Goal: Task Accomplishment & Management: Use online tool/utility

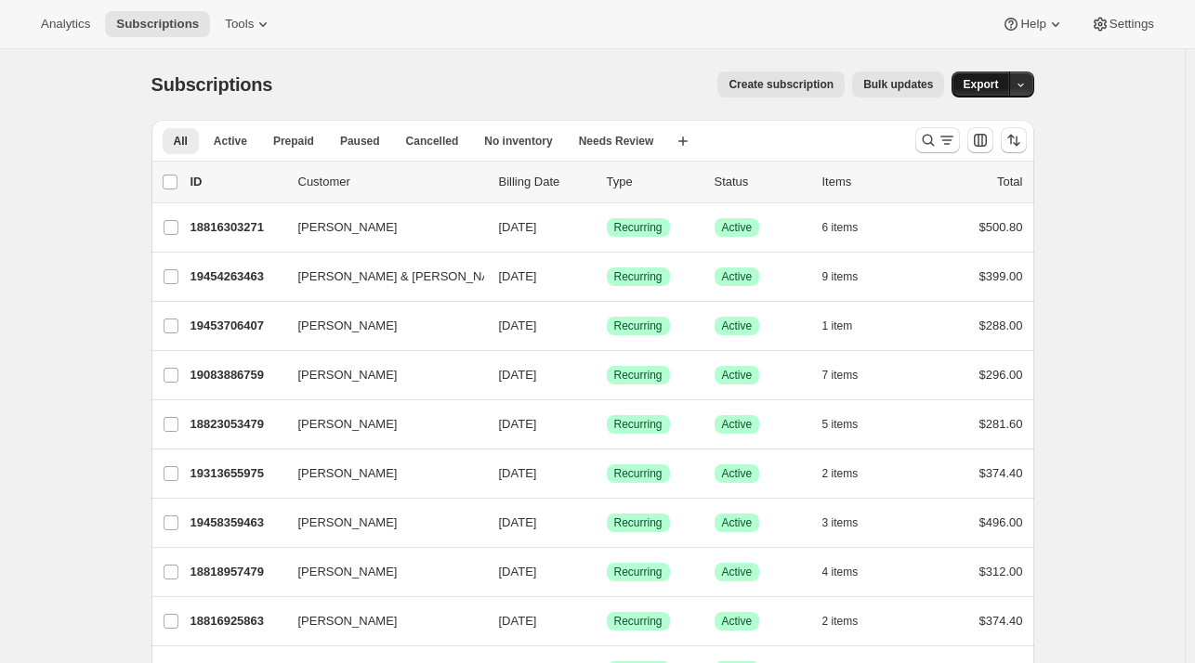
click at [1003, 86] on button "Export" at bounding box center [980, 85] width 58 height 26
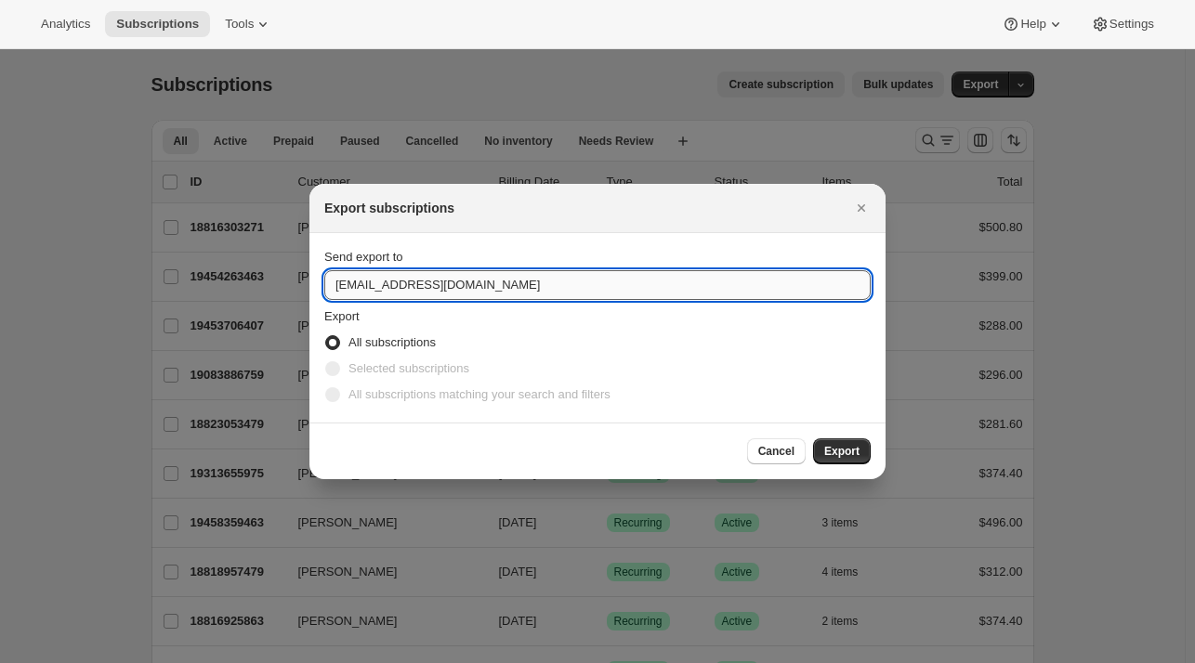
click at [371, 287] on input "[EMAIL_ADDRESS][DOMAIN_NAME]" at bounding box center [597, 285] width 546 height 30
type input "[PERSON_NAME][EMAIL_ADDRESS][DOMAIN_NAME]"
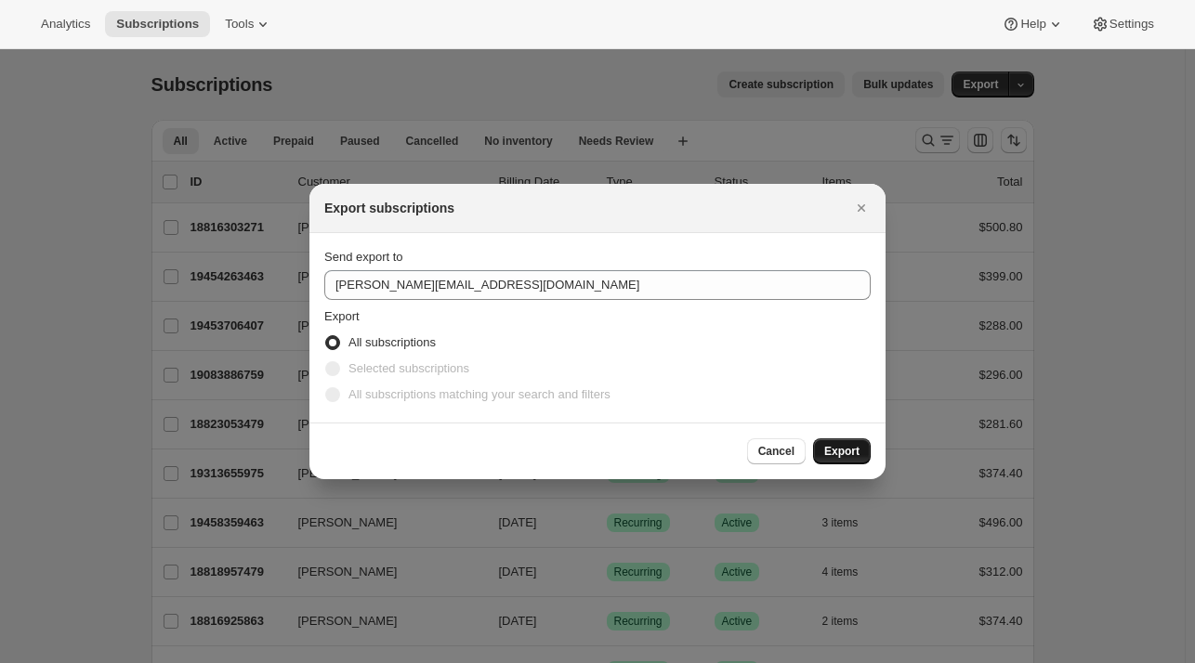
click at [824, 455] on button "Export" at bounding box center [842, 451] width 58 height 26
click at [853, 461] on button "Export" at bounding box center [842, 451] width 58 height 26
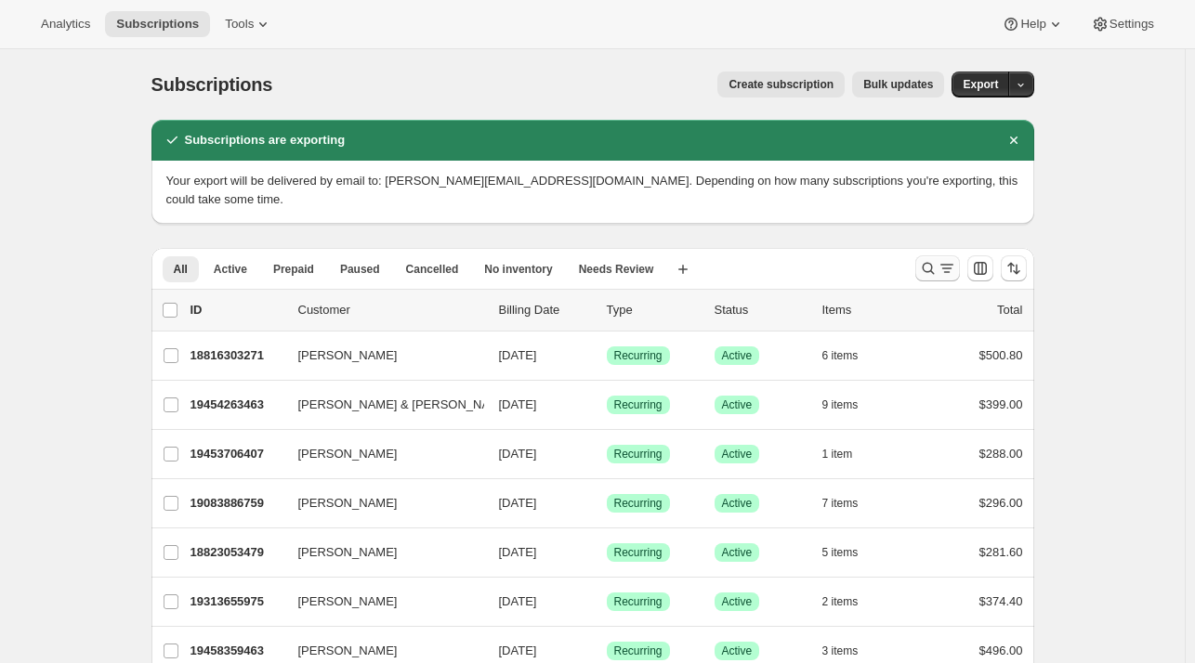
click at [937, 259] on icon "Search and filter results" at bounding box center [928, 268] width 19 height 19
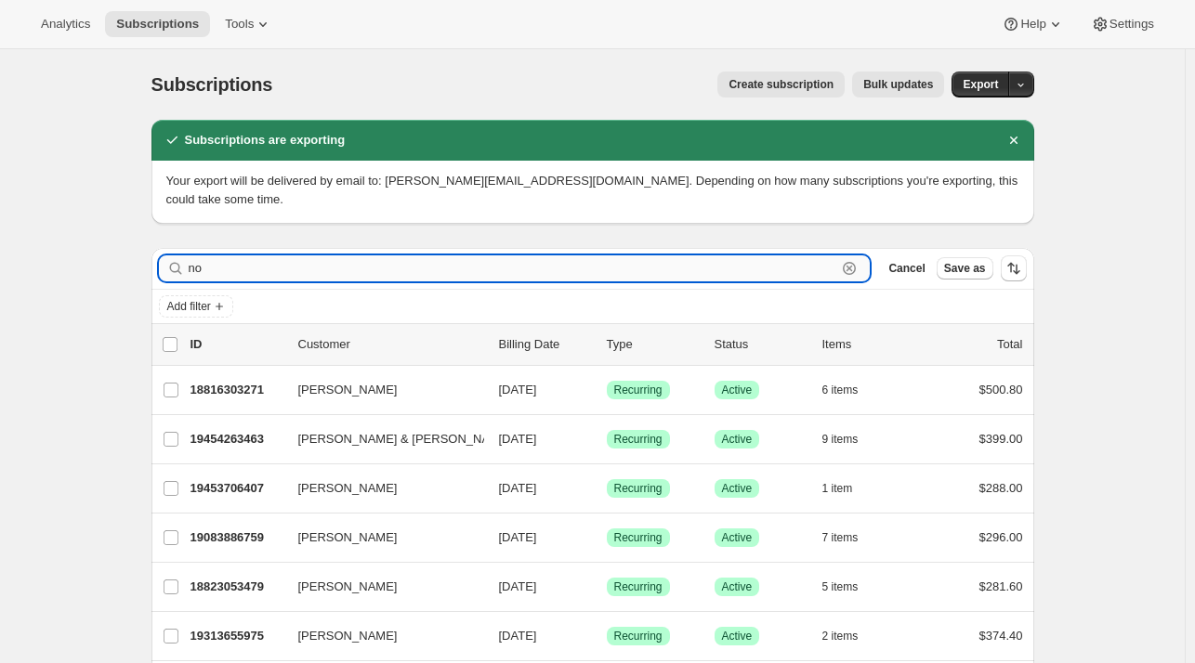
type input "nov"
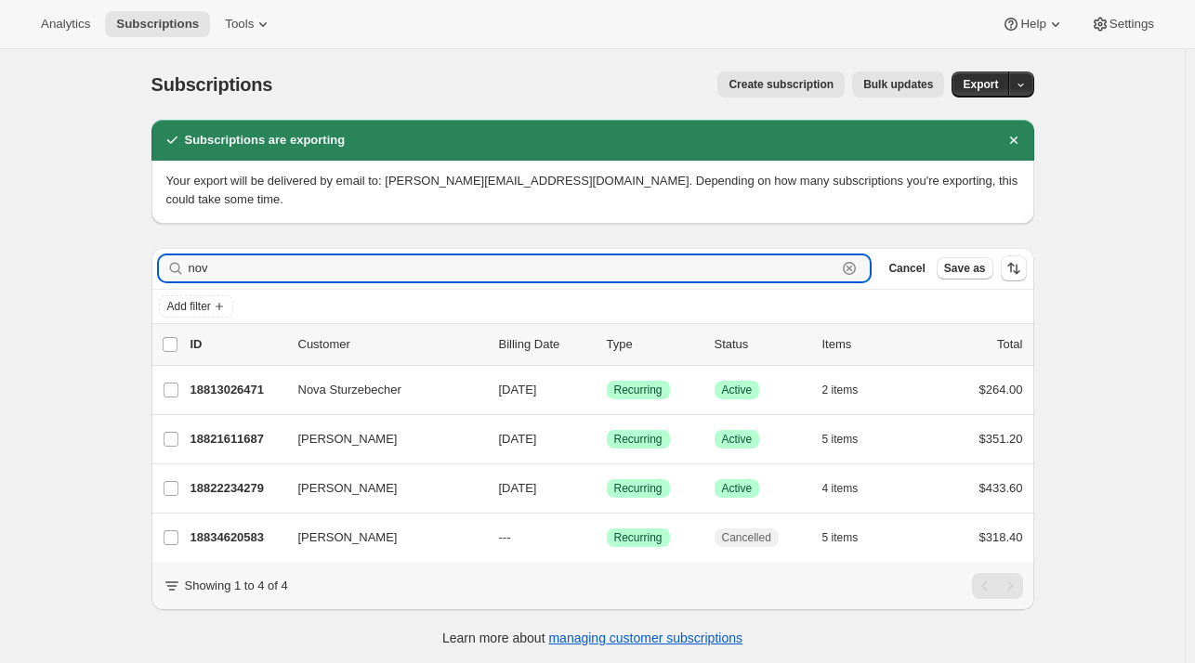
drag, startPoint x: 251, startPoint y: 247, endPoint x: 180, endPoint y: 230, distance: 72.6
click at [180, 248] on div "Filter subscribers nov Clear Cancel Save as" at bounding box center [592, 268] width 883 height 41
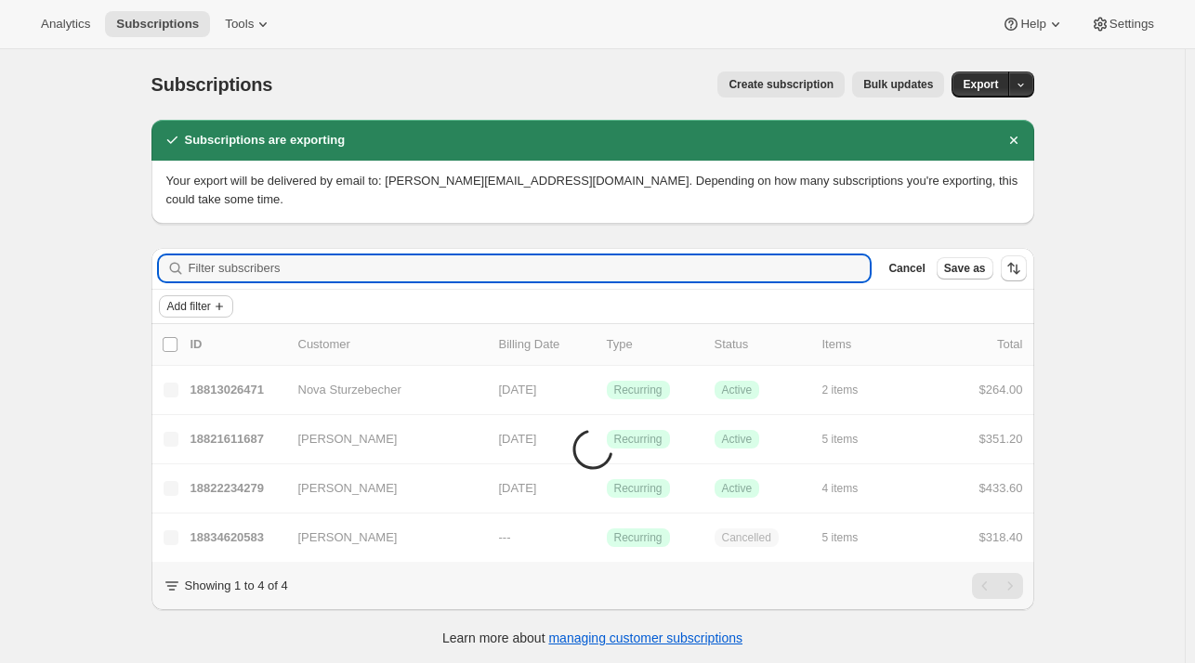
click at [177, 299] on span "Add filter" at bounding box center [189, 306] width 44 height 15
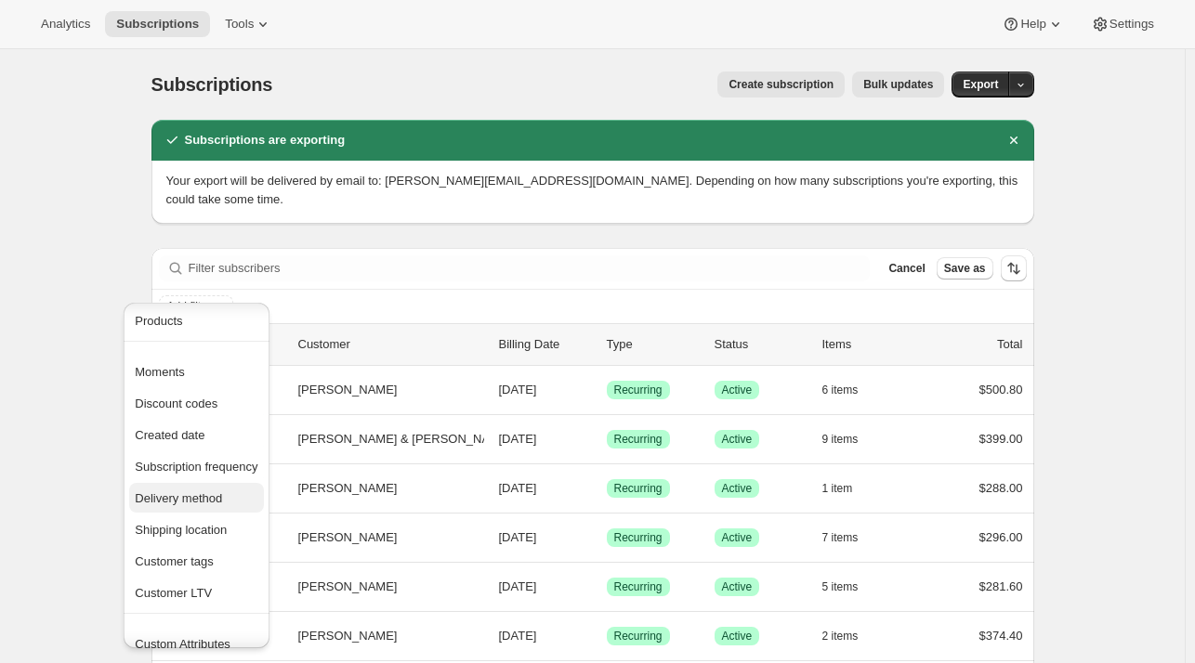
scroll to position [154, 0]
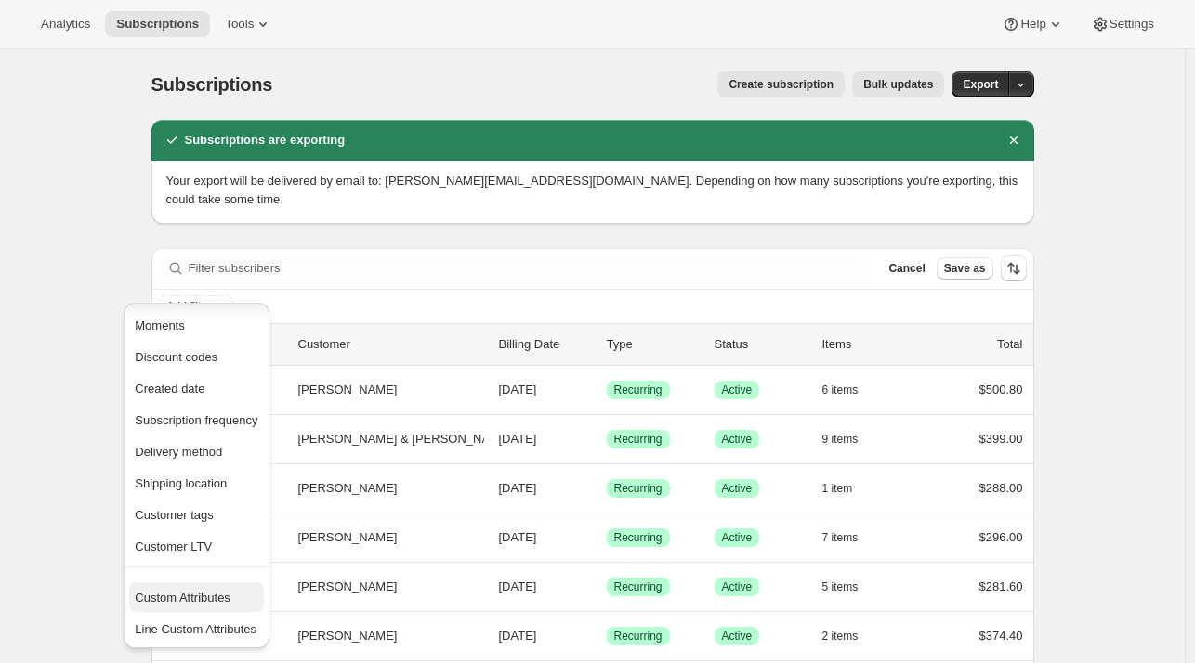
click at [209, 591] on span "Custom Attributes" at bounding box center [183, 598] width 96 height 14
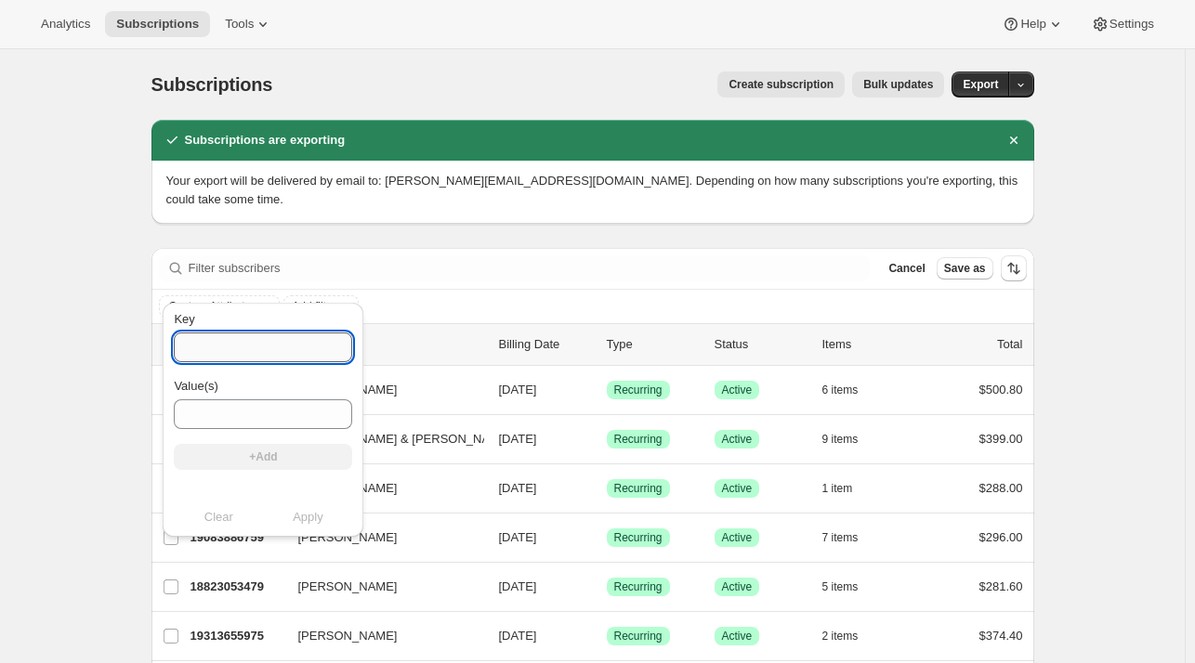
click at [229, 354] on input "Key" at bounding box center [263, 348] width 178 height 30
type input "n"
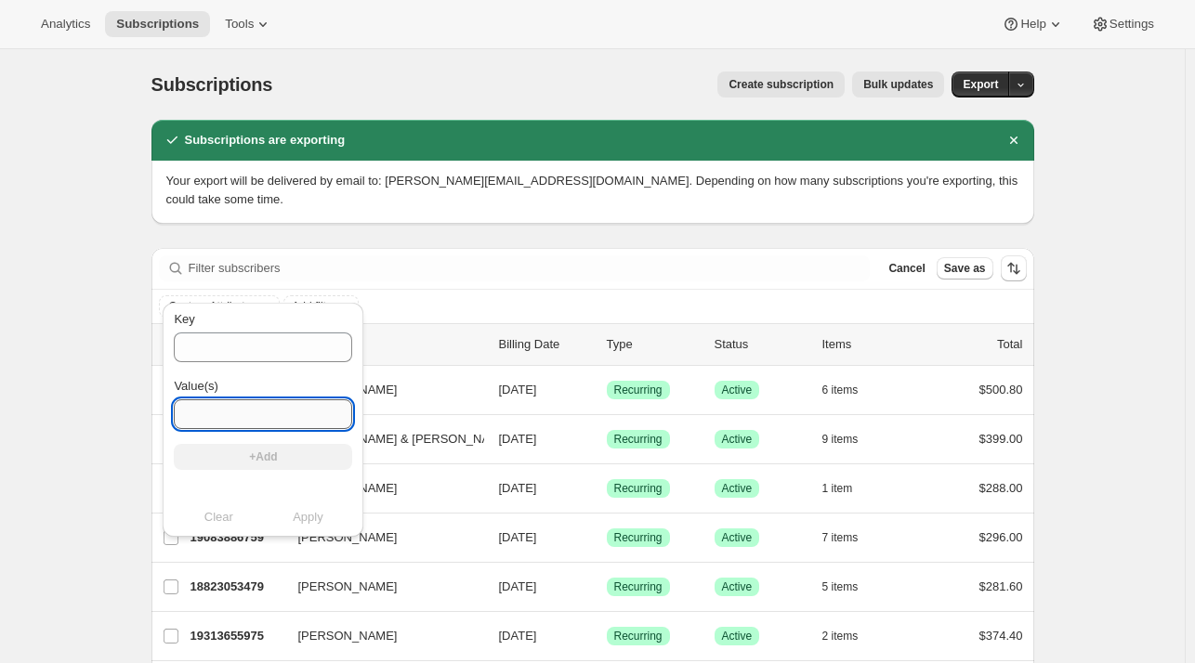
click at [190, 417] on input "Value(s)" at bounding box center [263, 414] width 178 height 30
type input "nov"
drag, startPoint x: 254, startPoint y: 412, endPoint x: 160, endPoint y: 400, distance: 94.5
click at [160, 401] on div "Key Value(s) nov +Add Clear Apply" at bounding box center [263, 425] width 216 height 254
click at [207, 299] on span "Custom Attributes" at bounding box center [213, 306] width 88 height 15
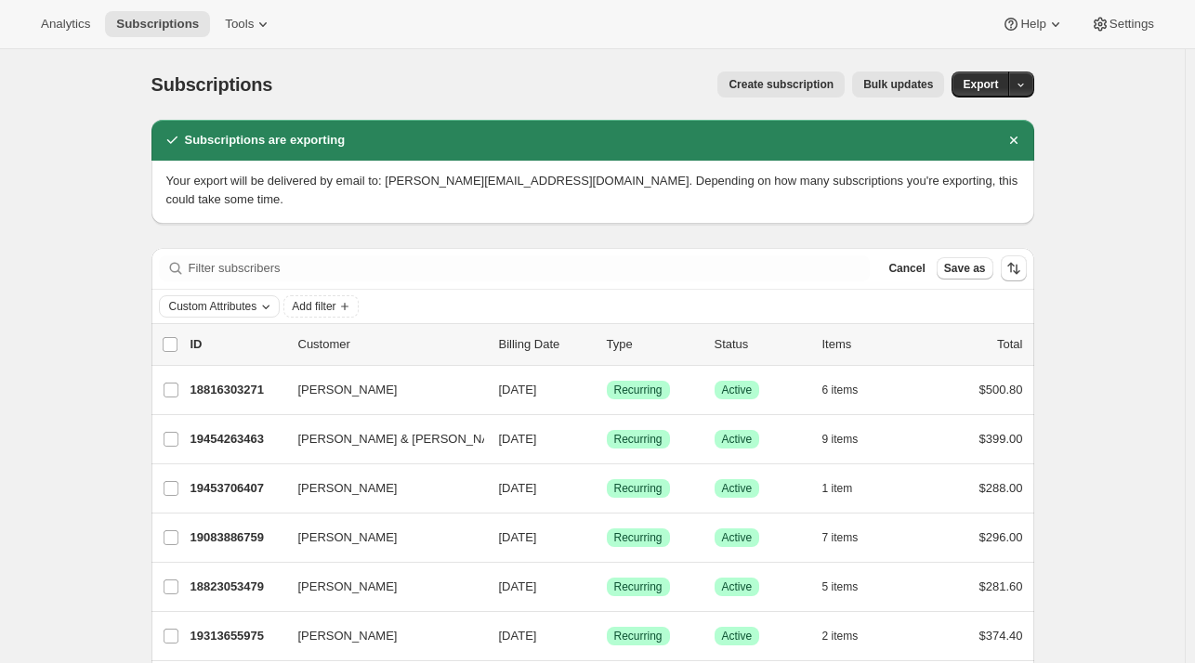
click at [253, 297] on div "Custom Attributes" at bounding box center [220, 306] width 122 height 22
click at [236, 299] on span "Custom Attributes" at bounding box center [213, 306] width 88 height 15
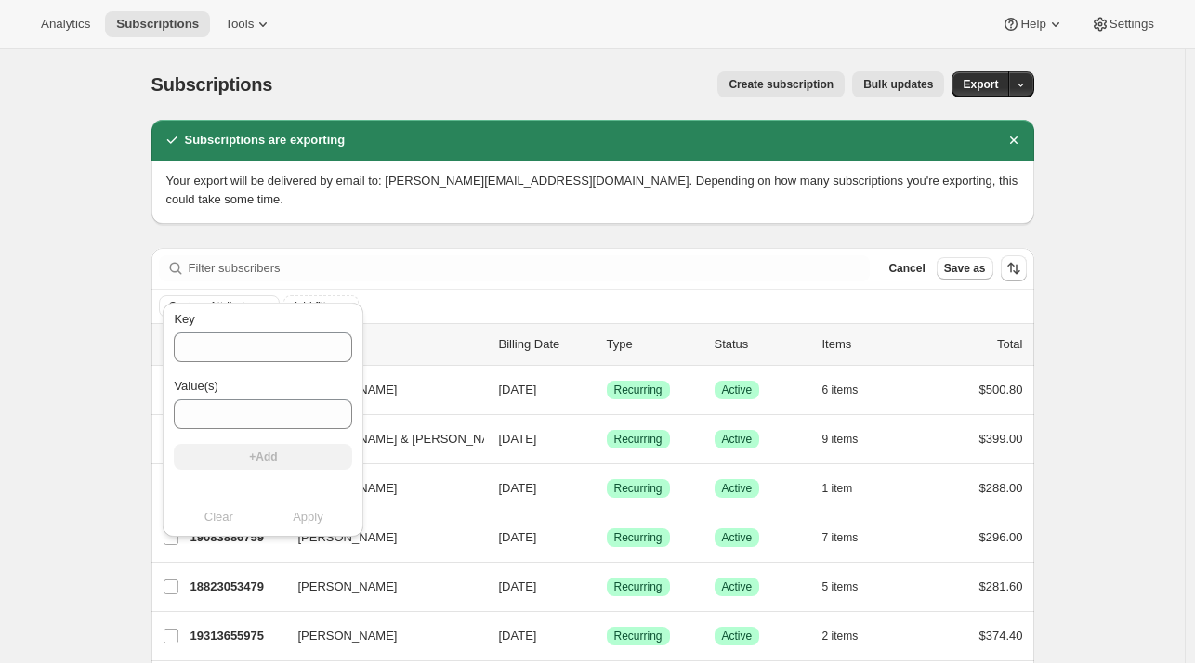
click at [268, 299] on icon "Custom Attributes" at bounding box center [265, 306] width 15 height 15
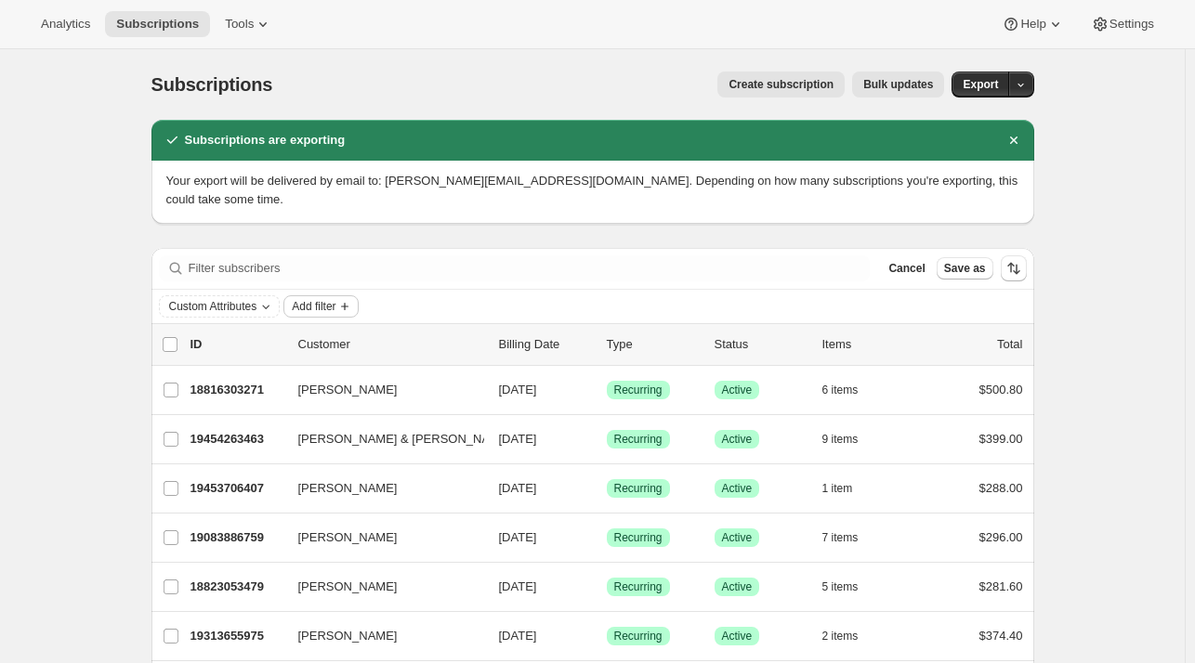
click at [328, 299] on span "Add filter" at bounding box center [314, 306] width 44 height 15
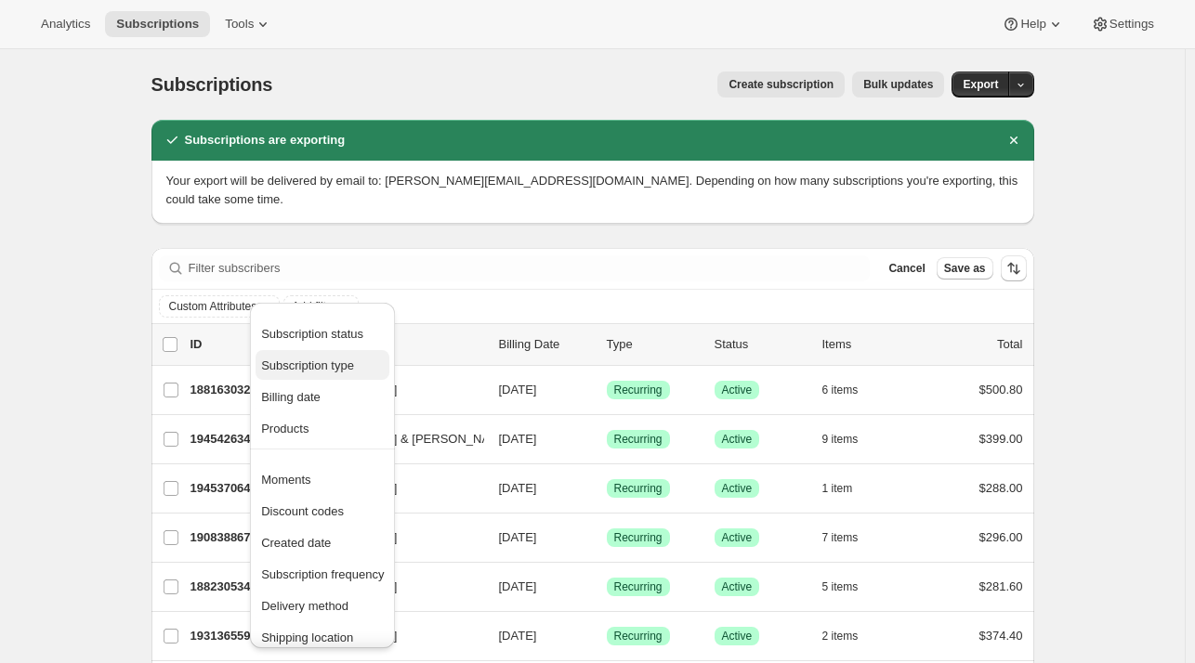
click at [325, 366] on span "Subscription type" at bounding box center [307, 366] width 93 height 14
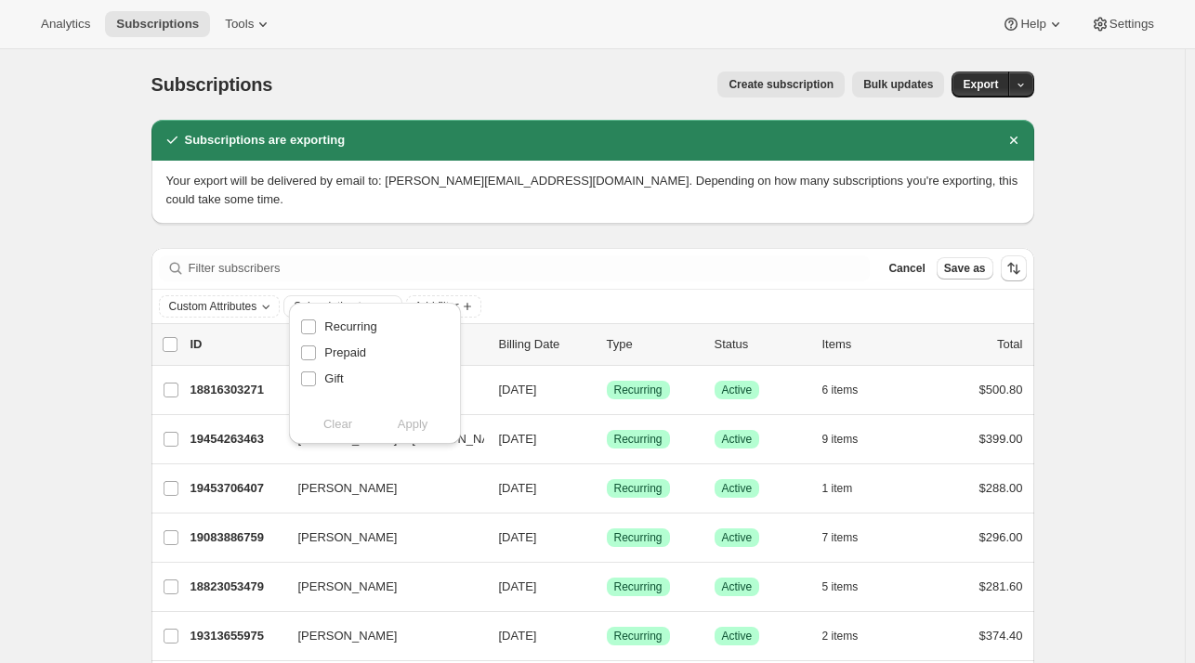
click at [387, 299] on icon "Subscription type" at bounding box center [388, 306] width 15 height 15
click at [426, 299] on span "Add filter" at bounding box center [436, 306] width 44 height 15
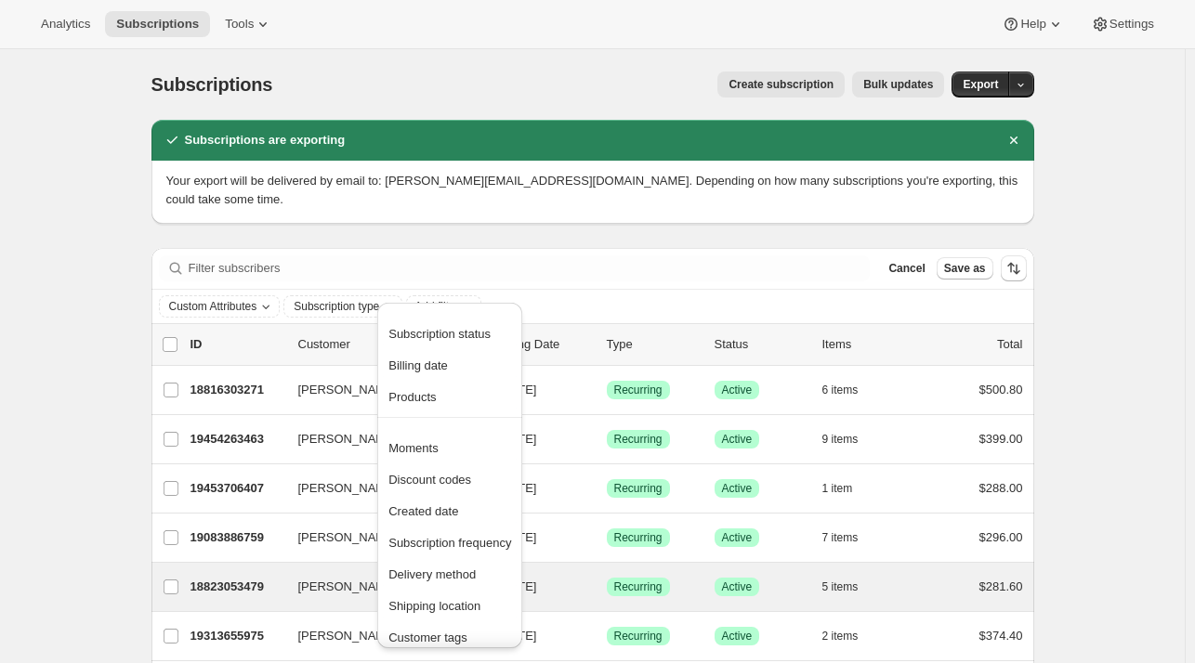
click at [459, 551] on span "Subscription frequency" at bounding box center [449, 543] width 123 height 19
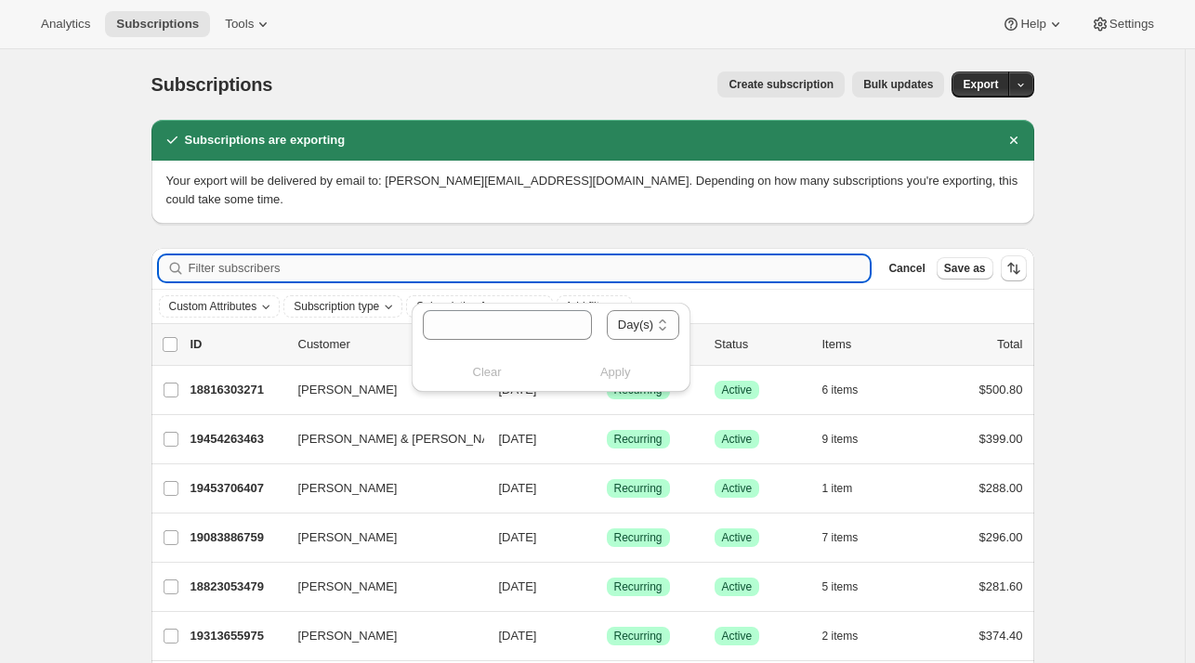
click at [863, 257] on input "Filter subscribers" at bounding box center [530, 268] width 682 height 26
click at [924, 261] on span "Cancel" at bounding box center [906, 268] width 36 height 15
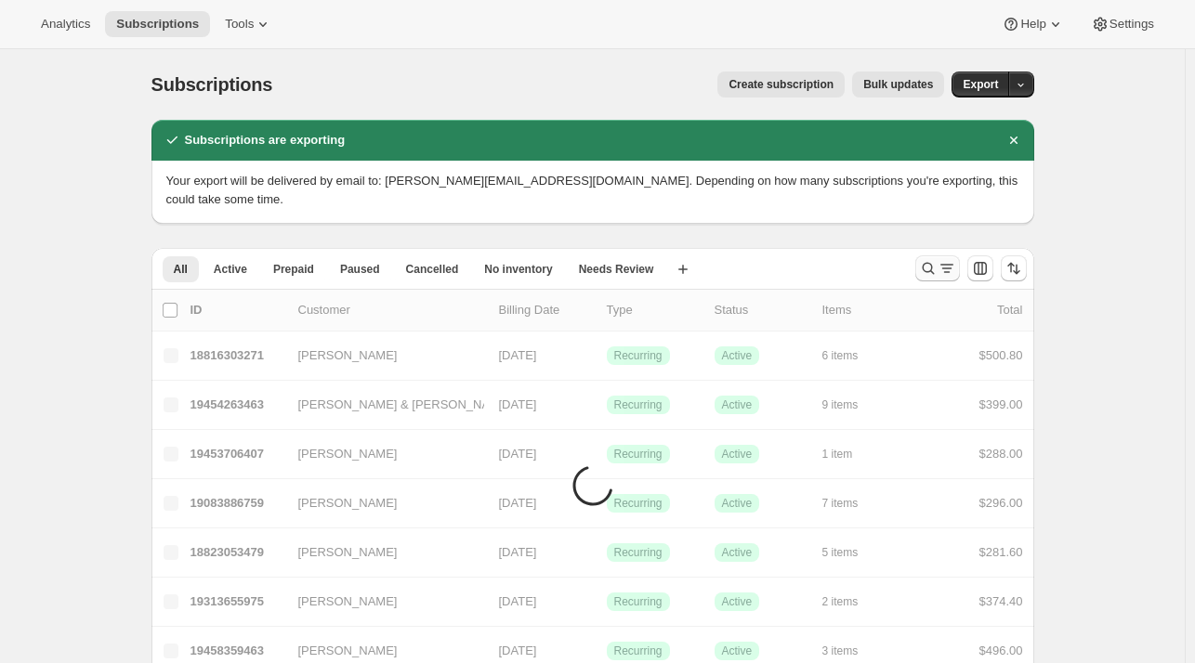
click at [941, 259] on icon "Search and filter results" at bounding box center [946, 268] width 19 height 19
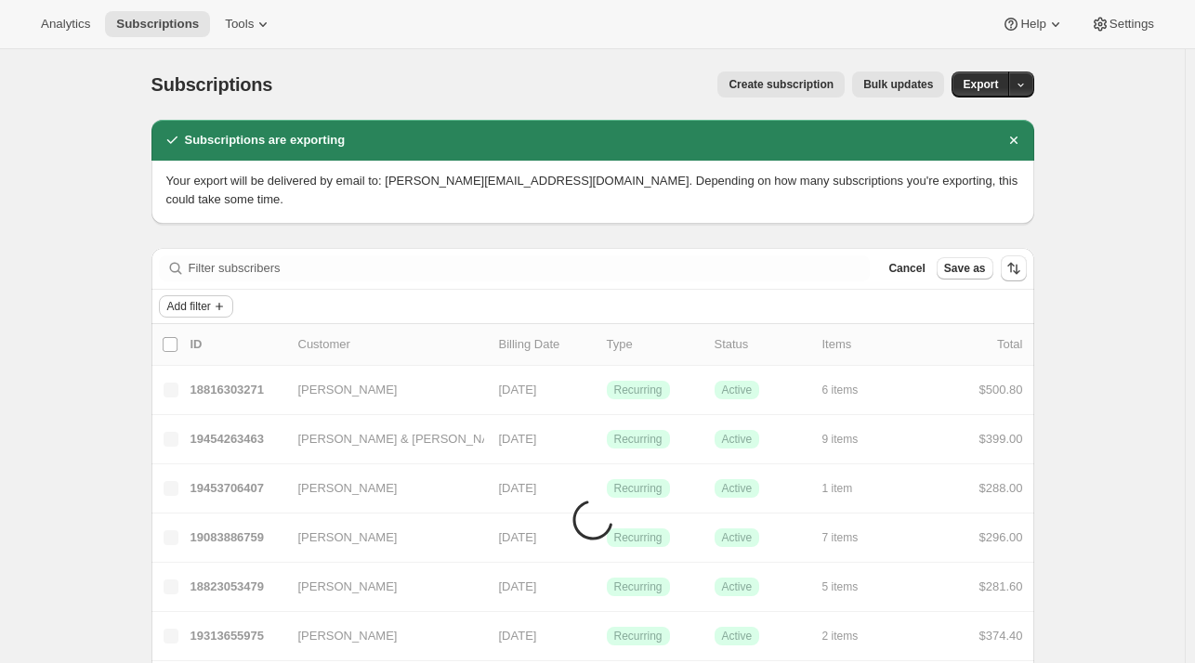
click at [211, 299] on span "Add filter" at bounding box center [189, 306] width 44 height 15
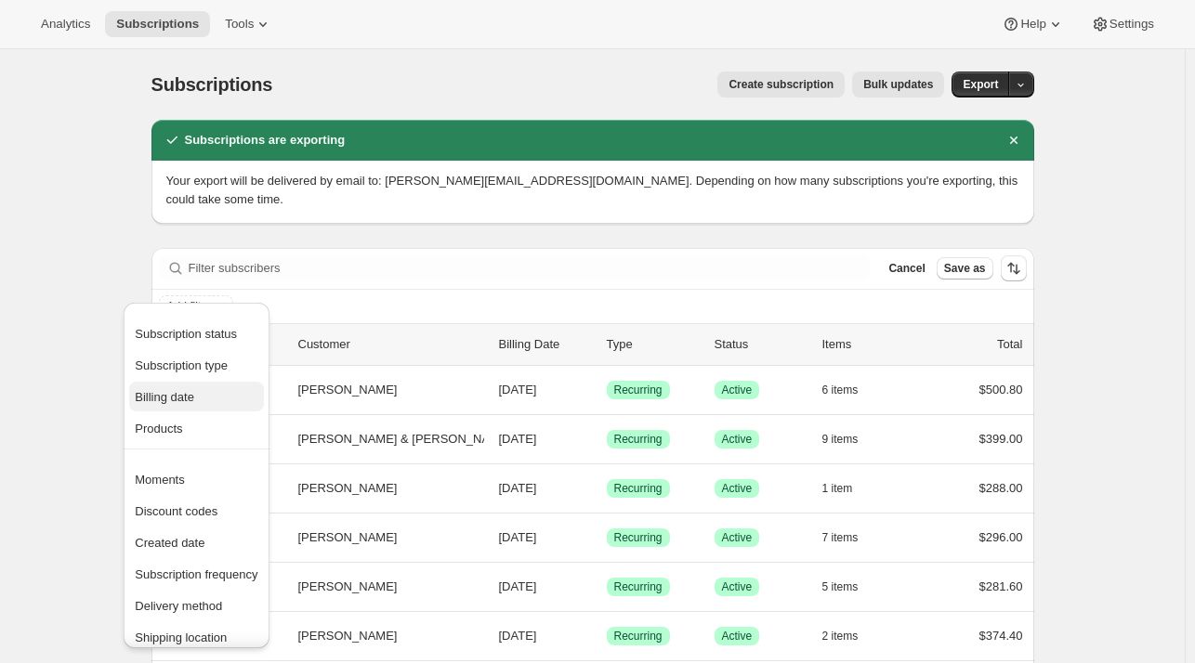
click at [225, 396] on span "Billing date" at bounding box center [196, 397] width 123 height 19
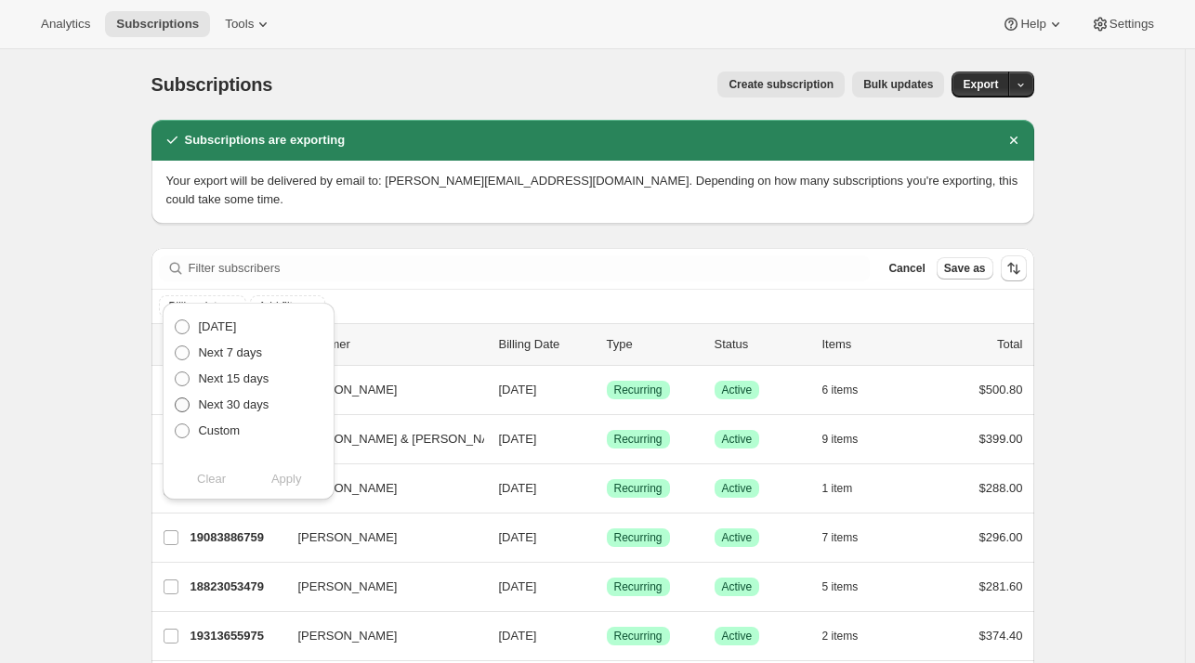
click at [176, 402] on span at bounding box center [182, 405] width 15 height 15
click at [176, 399] on input "Next 30 days" at bounding box center [175, 398] width 1 height 1
radio input "true"
click at [284, 484] on span "Apply" at bounding box center [286, 479] width 31 height 19
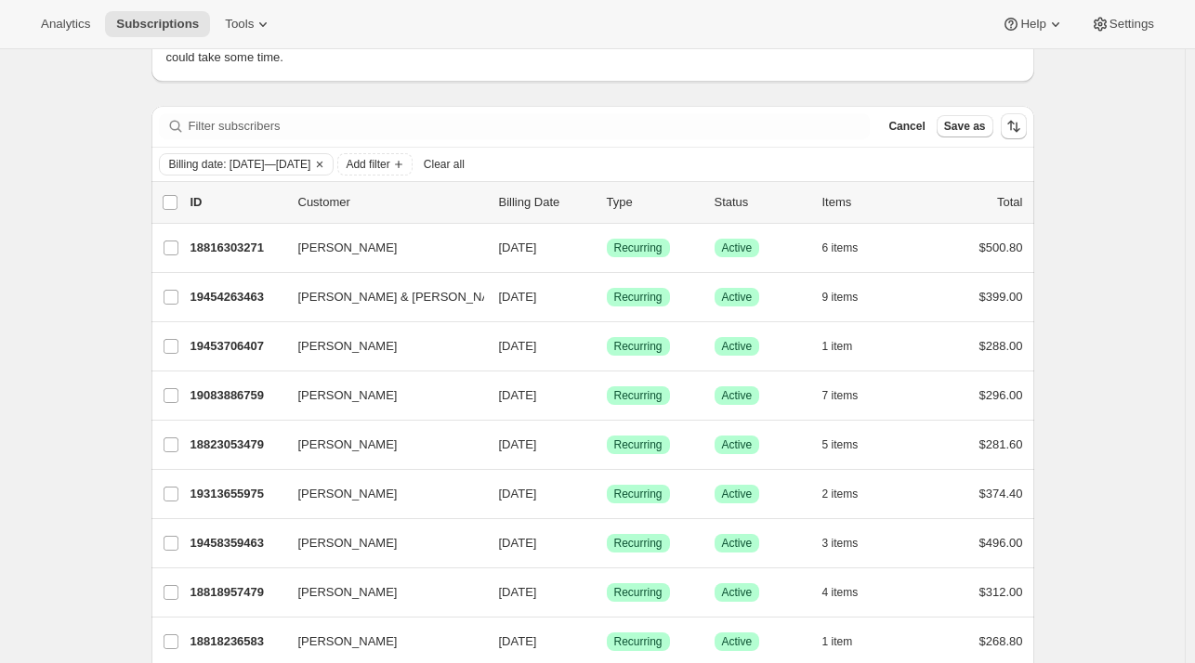
scroll to position [0, 0]
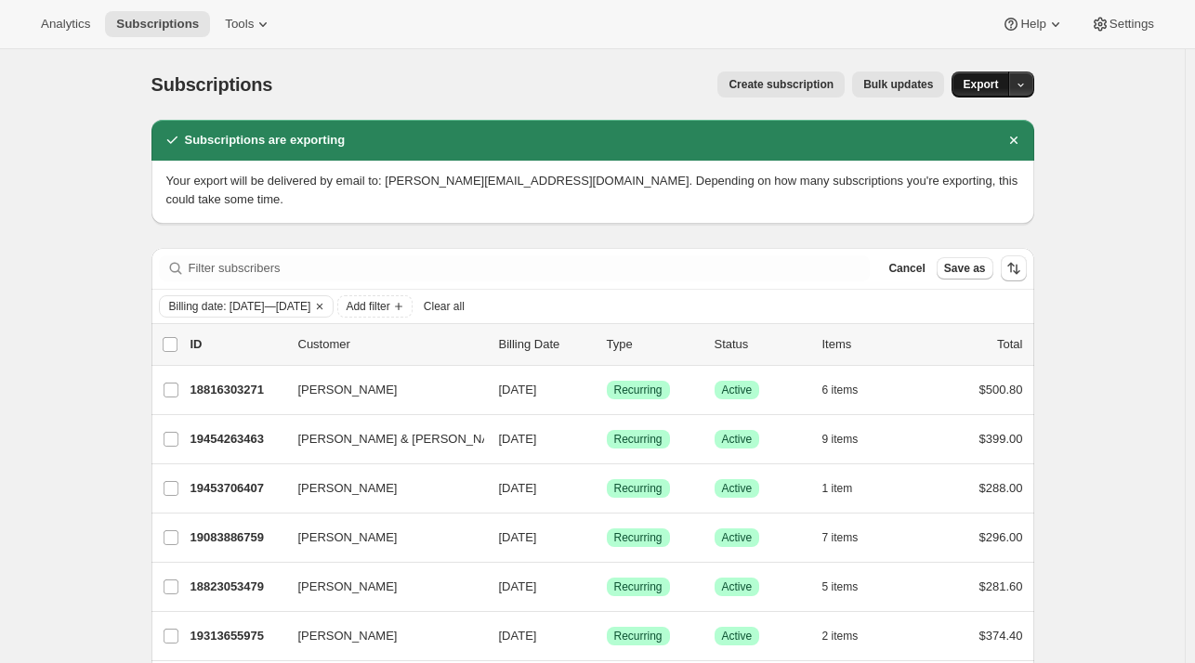
click at [994, 86] on span "Export" at bounding box center [979, 84] width 35 height 15
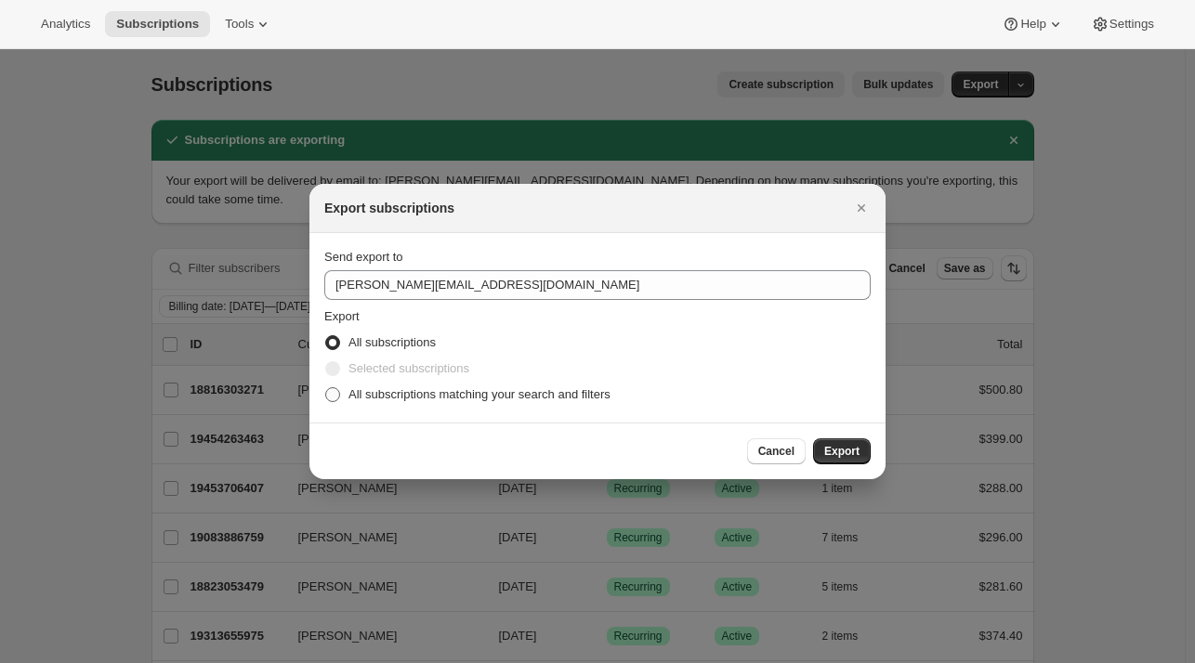
click at [527, 403] on span "All subscriptions matching your search and filters" at bounding box center [479, 395] width 262 height 19
click at [326, 388] on input "All subscriptions matching your search and filters" at bounding box center [325, 387] width 1 height 1
radio input "true"
click at [844, 451] on span "Export" at bounding box center [841, 451] width 35 height 15
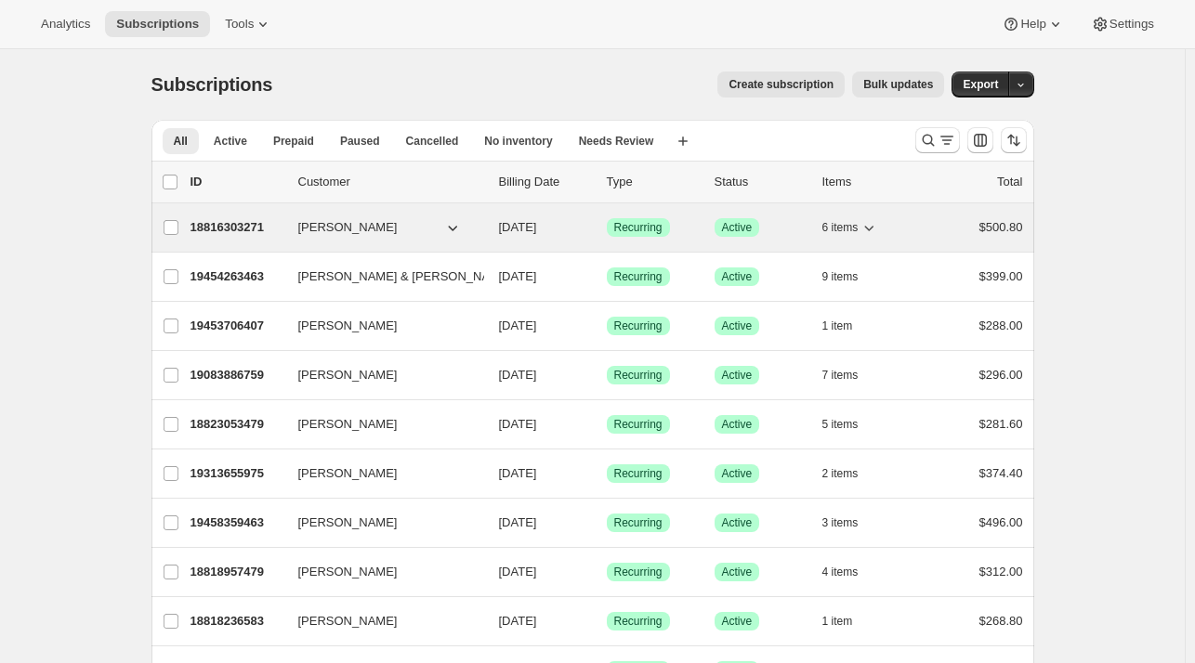
click at [223, 225] on p "18816303271" at bounding box center [236, 227] width 93 height 19
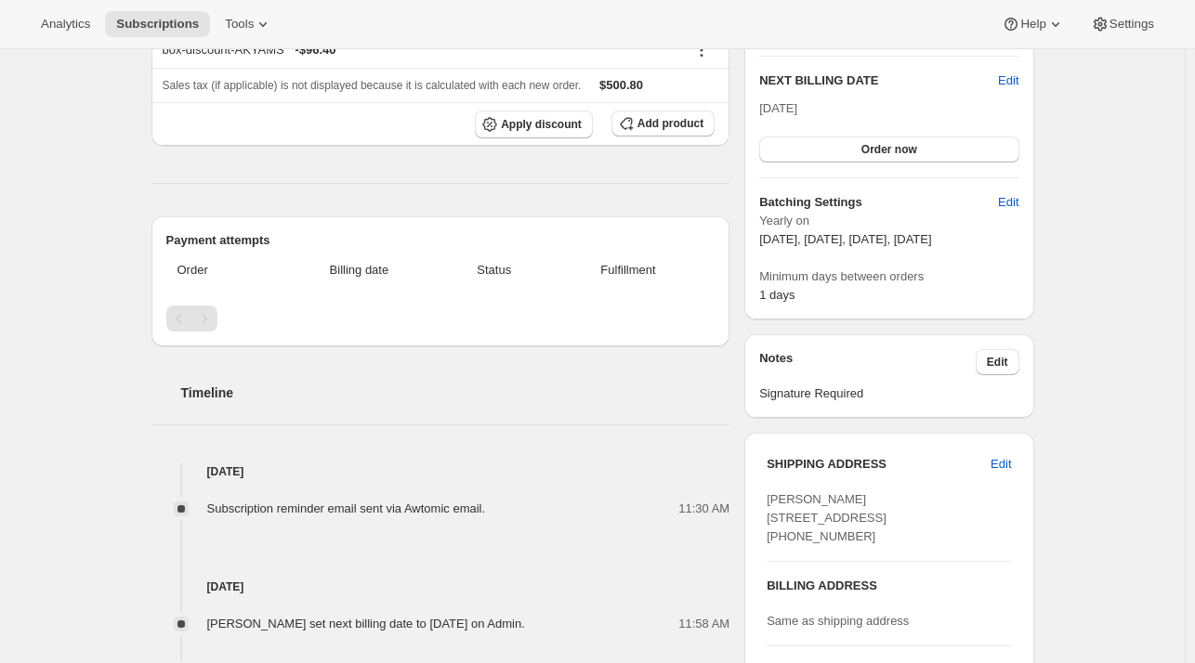
scroll to position [186, 0]
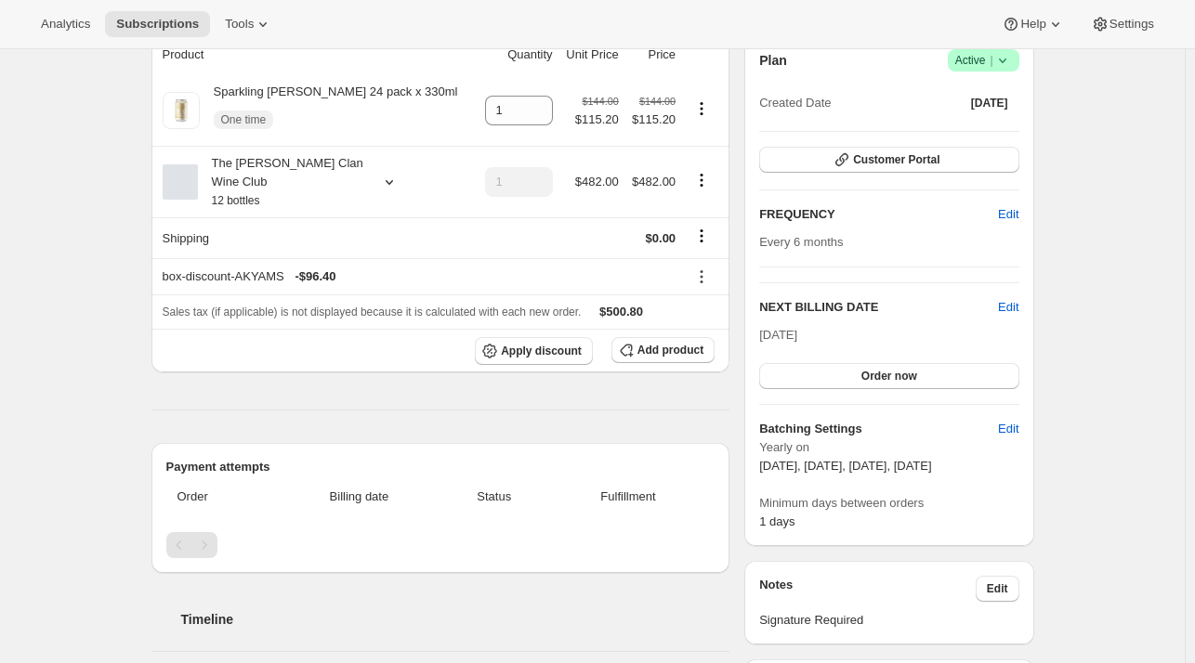
drag, startPoint x: 1128, startPoint y: 499, endPoint x: 1119, endPoint y: 497, distance: 9.5
click at [1128, 499] on div "Subscription #18816303271. This page is ready Subscription #18816303271 Success…" at bounding box center [592, 662] width 1184 height 1598
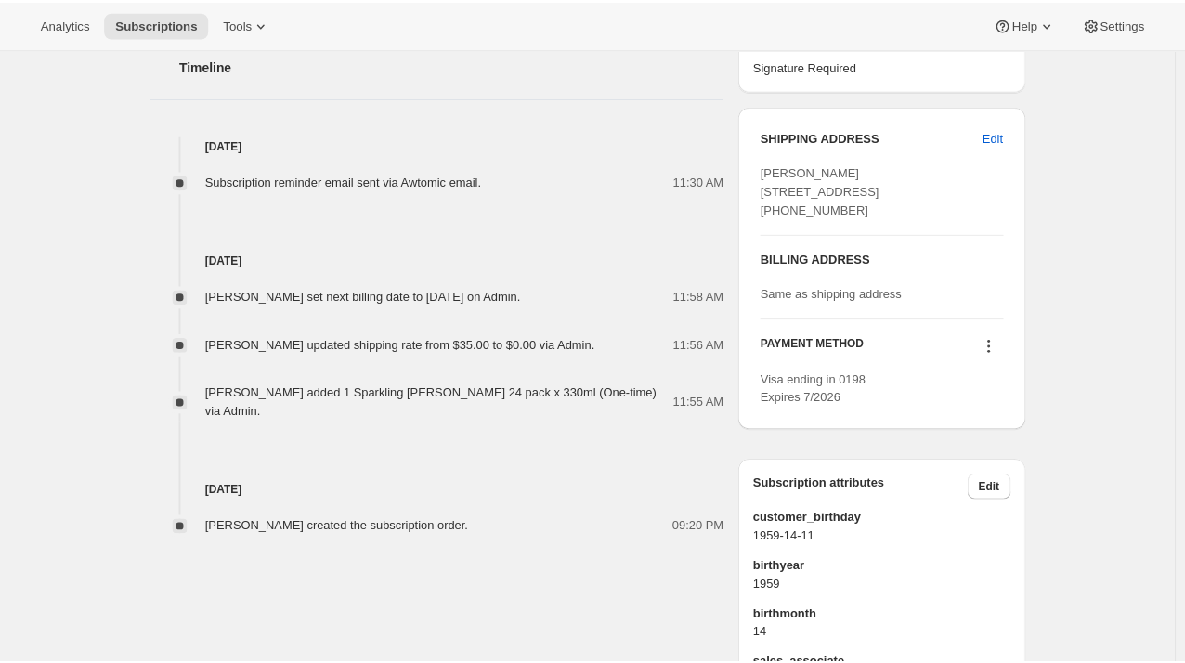
scroll to position [743, 0]
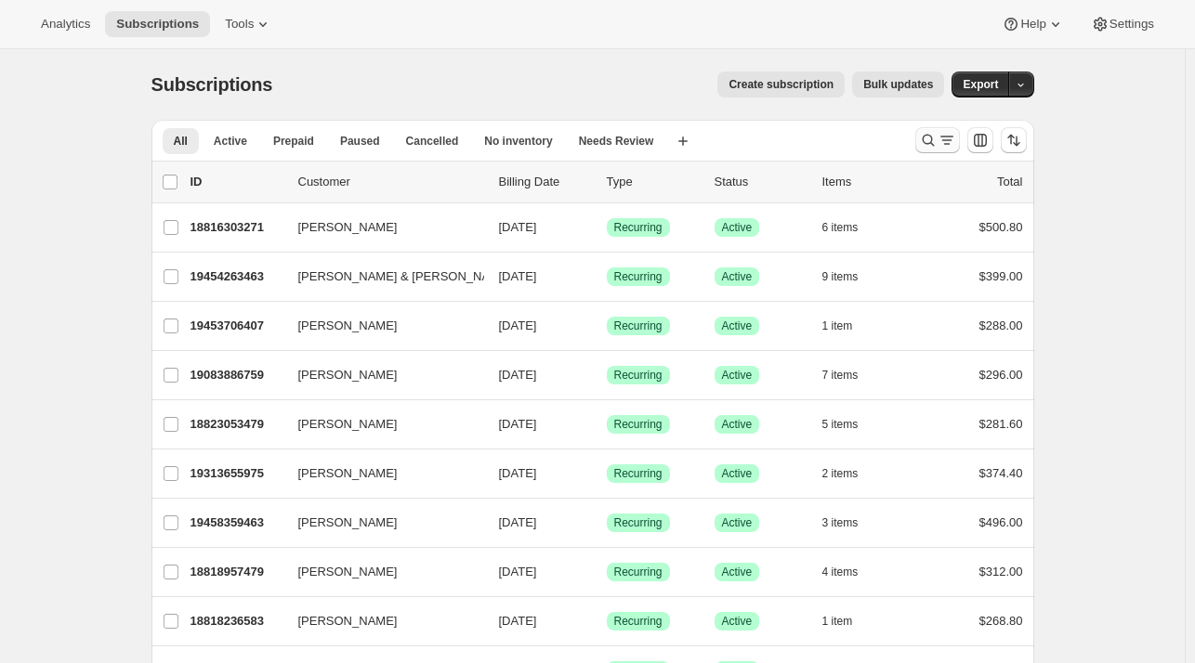
click at [944, 142] on icon "Search and filter results" at bounding box center [946, 140] width 19 height 19
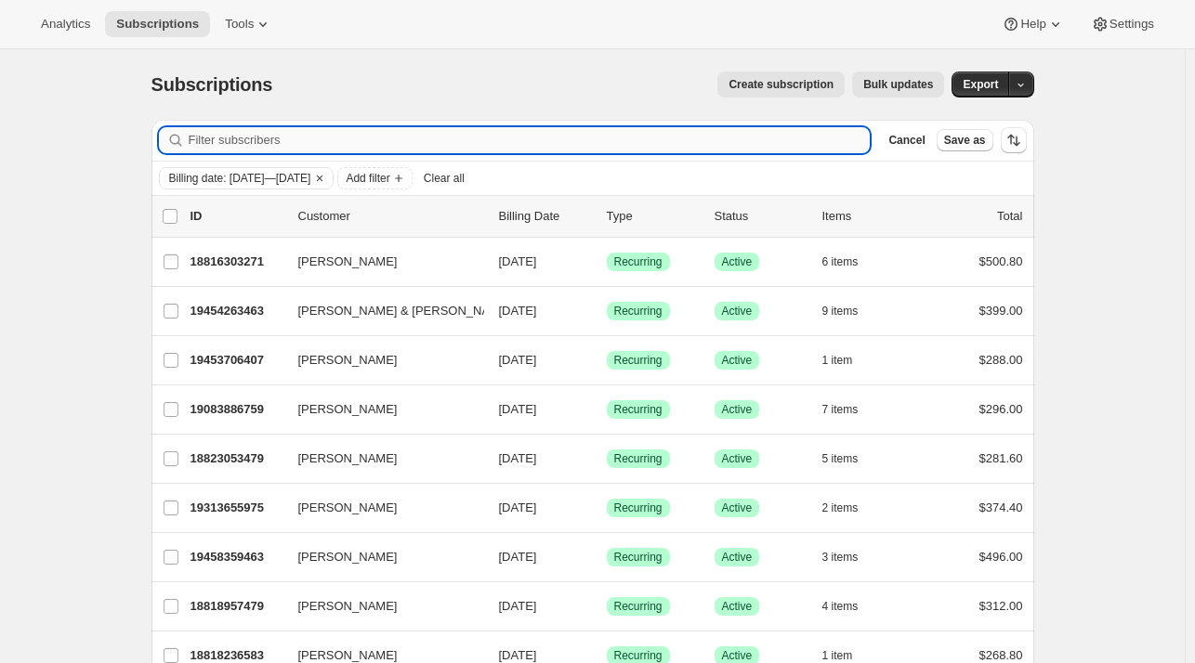
click at [432, 143] on input "Filter subscribers" at bounding box center [530, 140] width 682 height 26
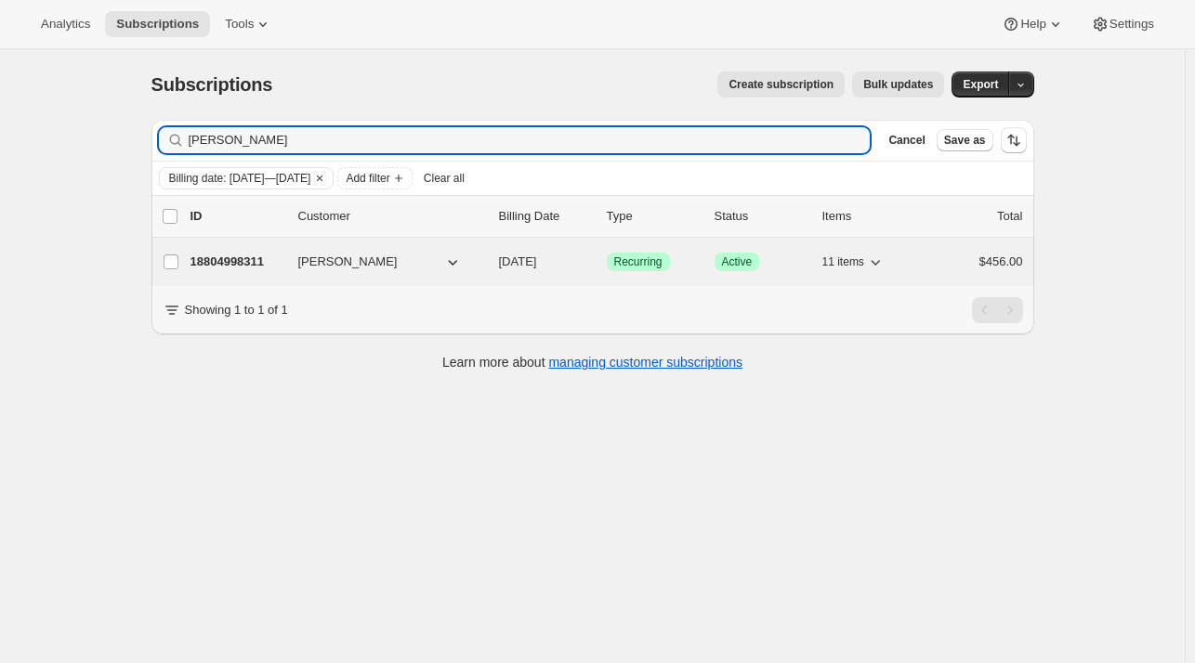
type input "terri dur"
click at [213, 266] on p "18804998311" at bounding box center [236, 262] width 93 height 19
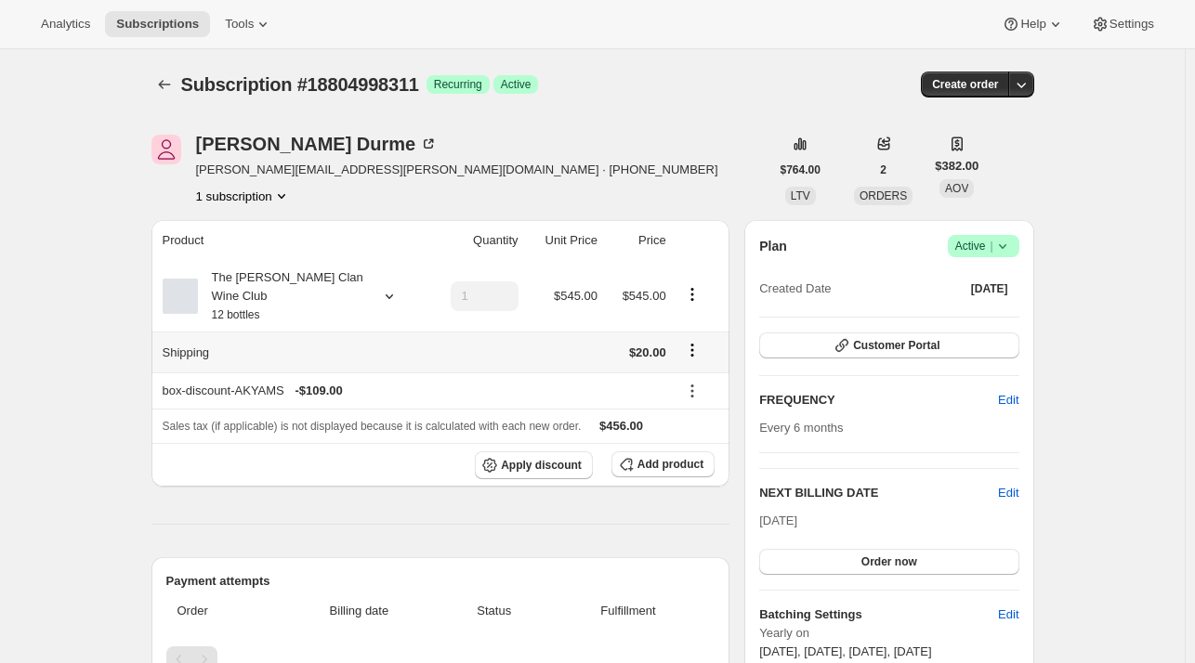
click at [694, 341] on icon "Shipping actions" at bounding box center [692, 350] width 19 height 19
click at [699, 365] on span "Edit shipping rate" at bounding box center [694, 367] width 93 height 14
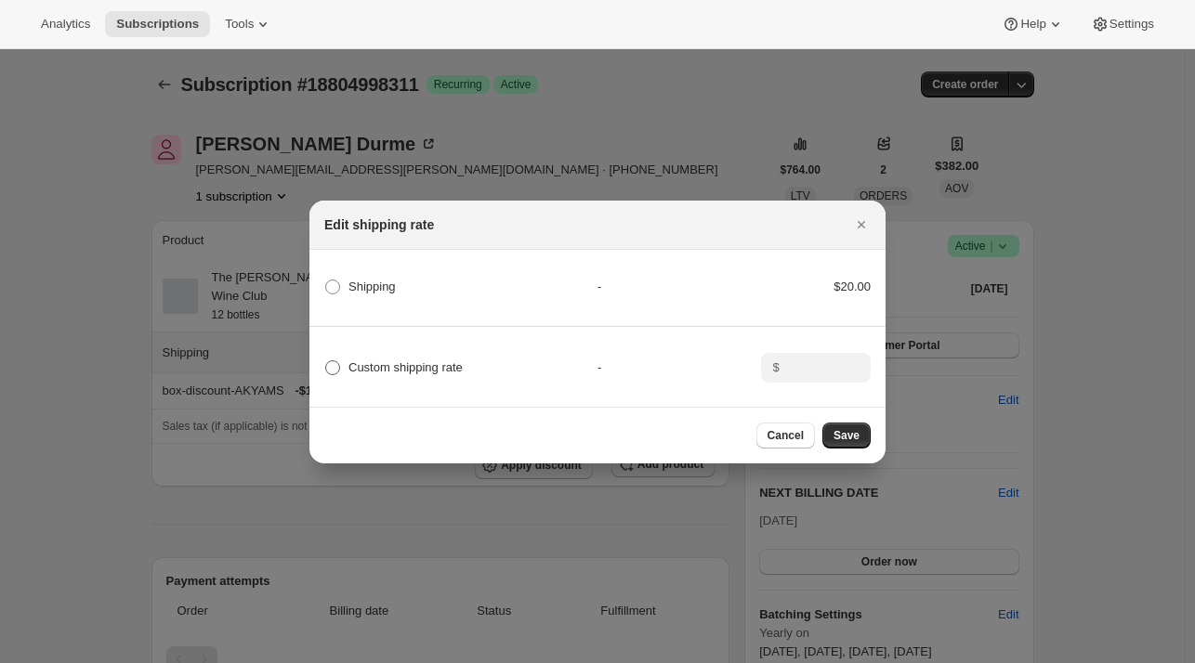
click at [326, 361] on span ":rdm:" at bounding box center [332, 367] width 15 height 15
click at [326, 361] on input "Custom shipping rate" at bounding box center [325, 360] width 1 height 1
radio input "true"
click at [780, 365] on div "$" at bounding box center [816, 368] width 110 height 30
type input "0"
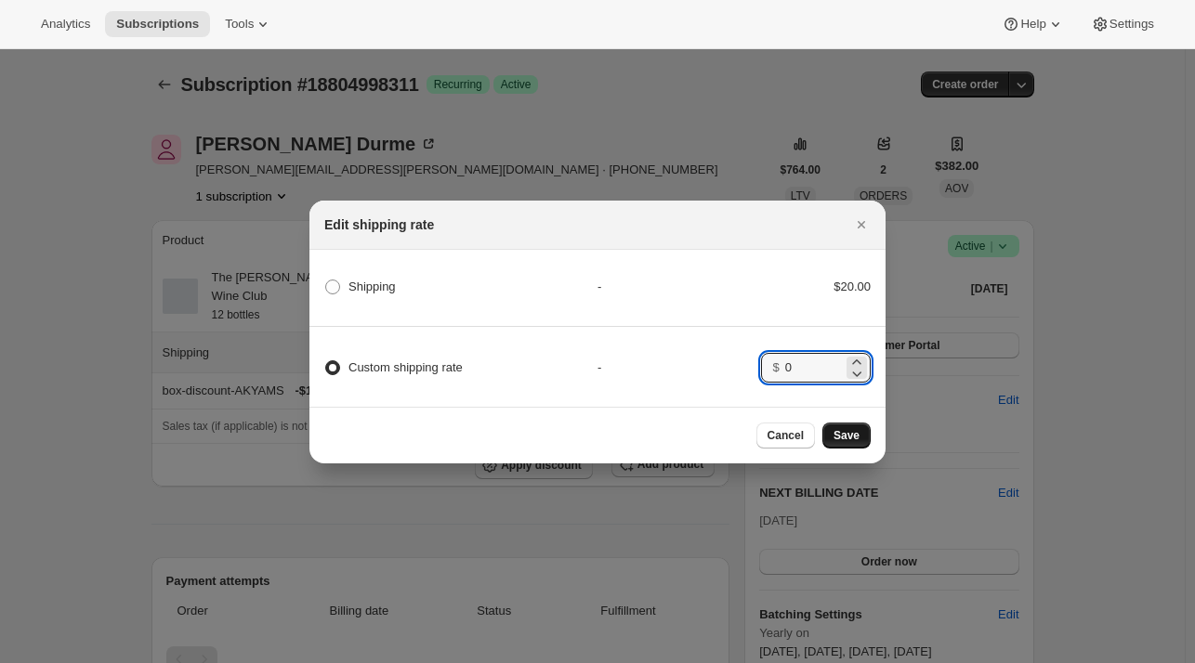
click at [851, 436] on span "Save" at bounding box center [846, 435] width 26 height 15
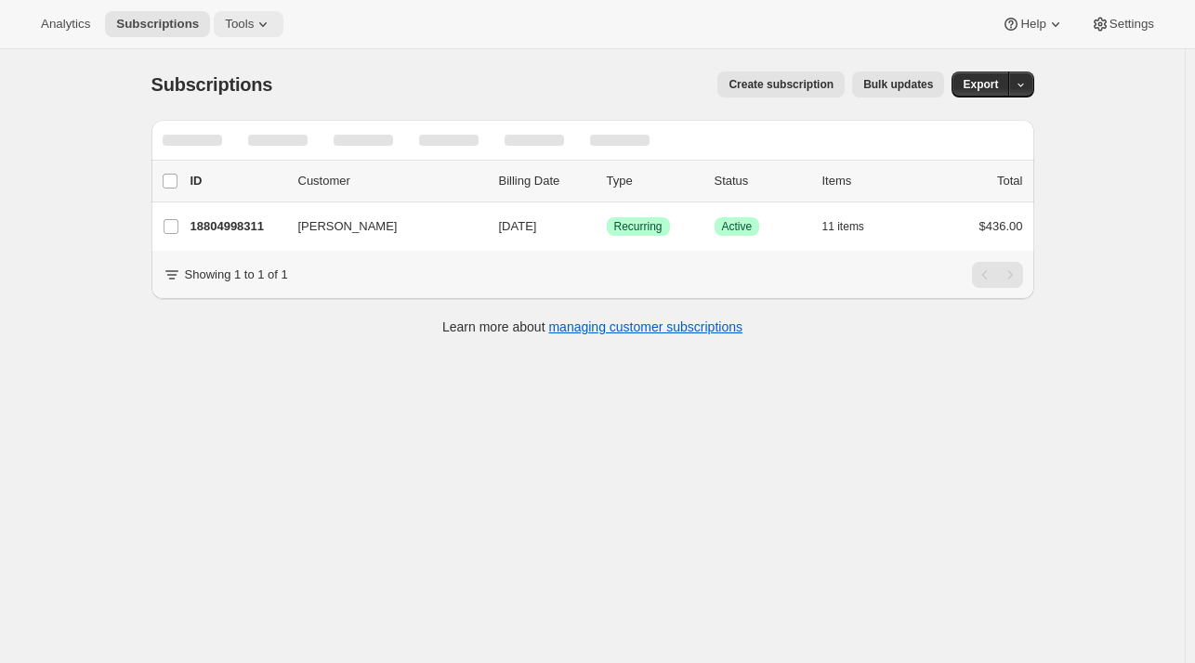
click at [239, 27] on span "Tools" at bounding box center [239, 24] width 29 height 15
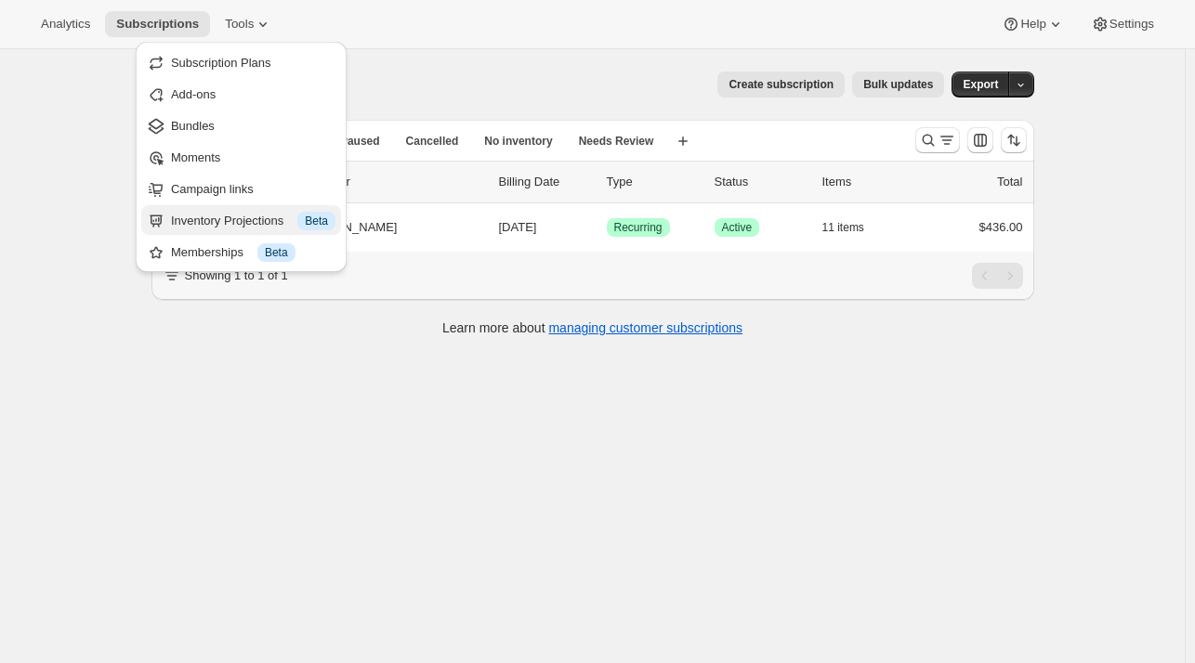
click at [222, 216] on div "Inventory Projections Info Beta" at bounding box center [253, 221] width 164 height 19
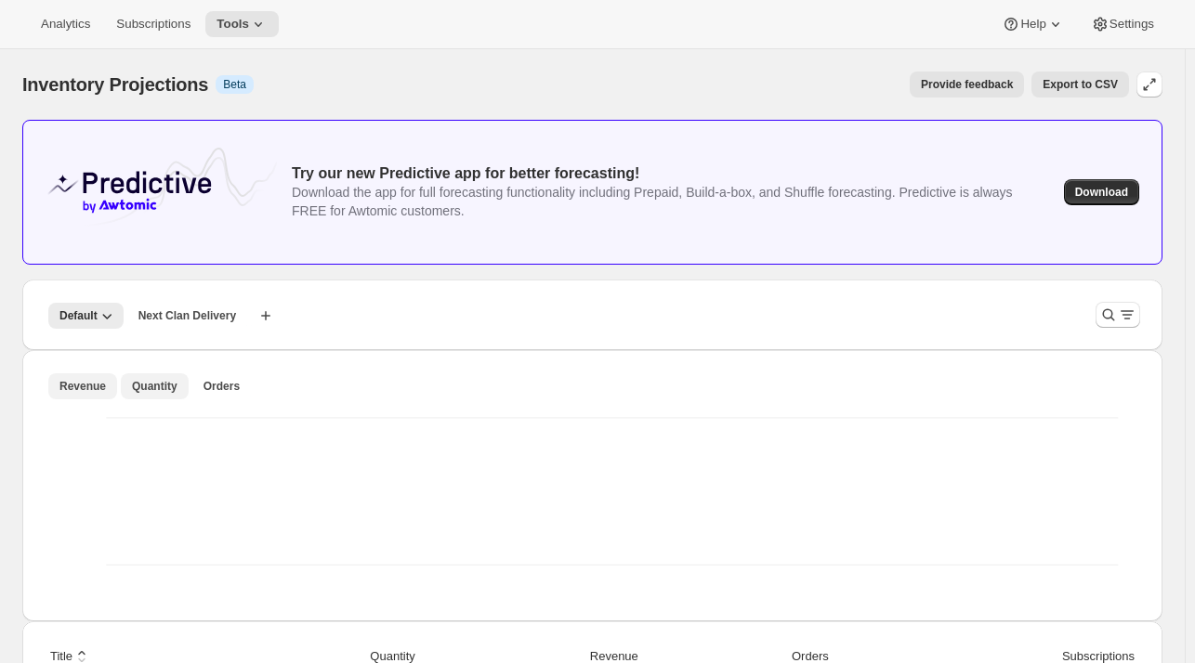
click at [175, 386] on button "Quantity" at bounding box center [155, 386] width 68 height 26
click at [190, 311] on span "Next Clan Delivery" at bounding box center [187, 315] width 98 height 15
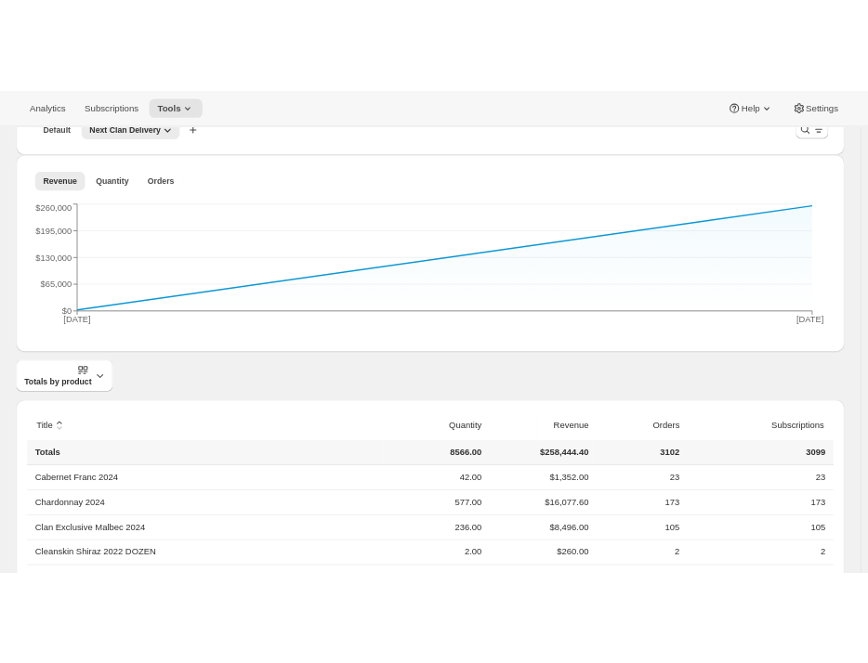
scroll to position [279, 0]
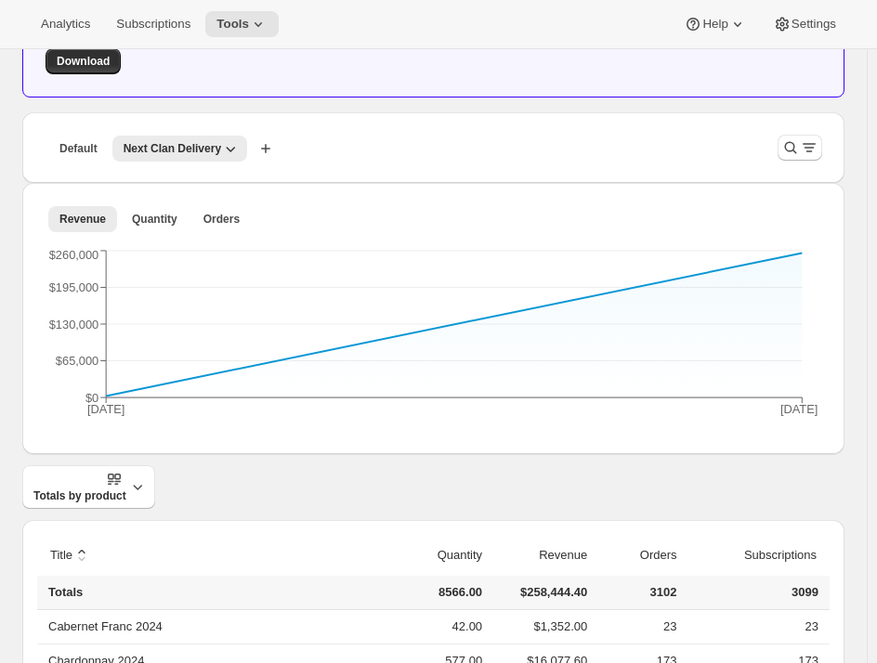
click at [216, 467] on div "Totals by product" at bounding box center [433, 487] width 822 height 44
